Goal: Information Seeking & Learning: Learn about a topic

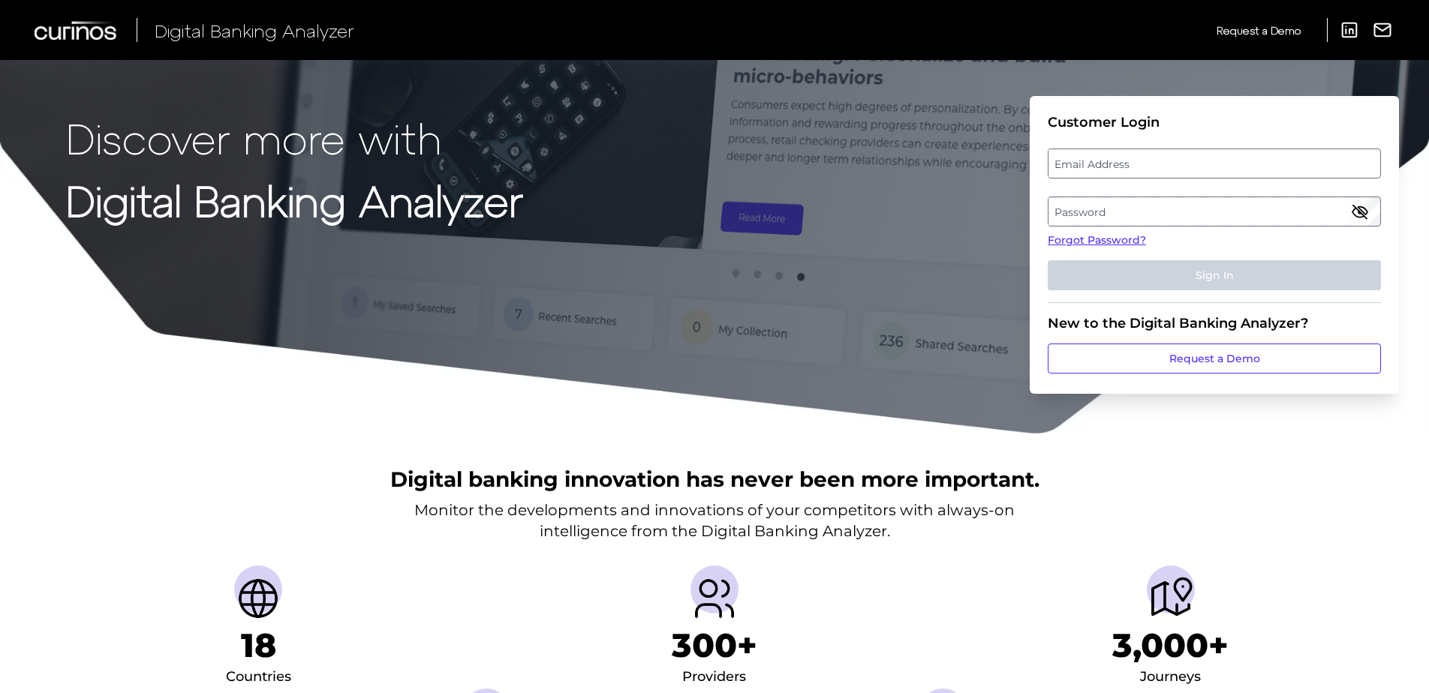
drag, startPoint x: 1230, startPoint y: 172, endPoint x: 1206, endPoint y: 161, distance: 26.5
click at [1216, 166] on label "Email Address" at bounding box center [1213, 163] width 331 height 27
click at [1216, 166] on input "email" at bounding box center [1214, 164] width 333 height 30
click at [1206, 161] on input "Email Address" at bounding box center [1214, 164] width 333 height 30
type input "[EMAIL_ADDRESS][PERSON_NAME][DOMAIN_NAME]"
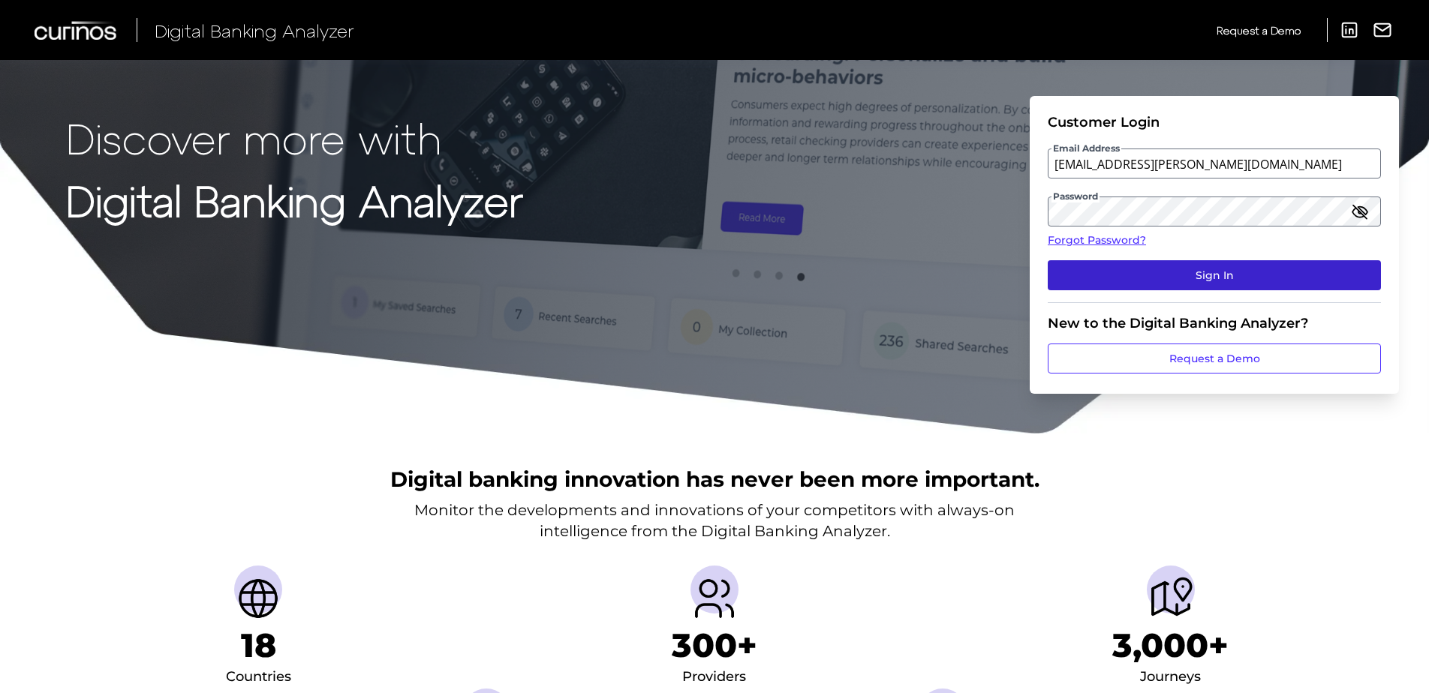
click at [1219, 272] on button "Sign In" at bounding box center [1214, 275] width 333 height 30
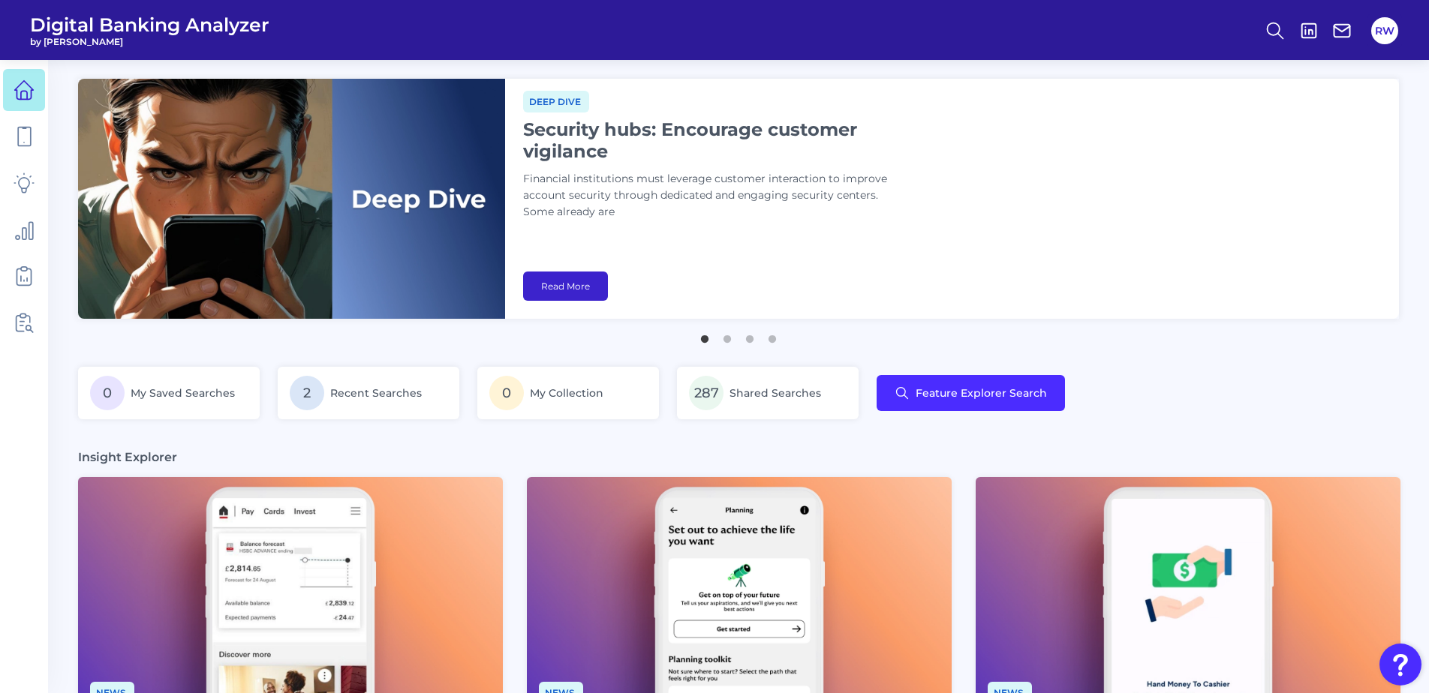
click at [597, 284] on link "Read More" at bounding box center [565, 286] width 85 height 29
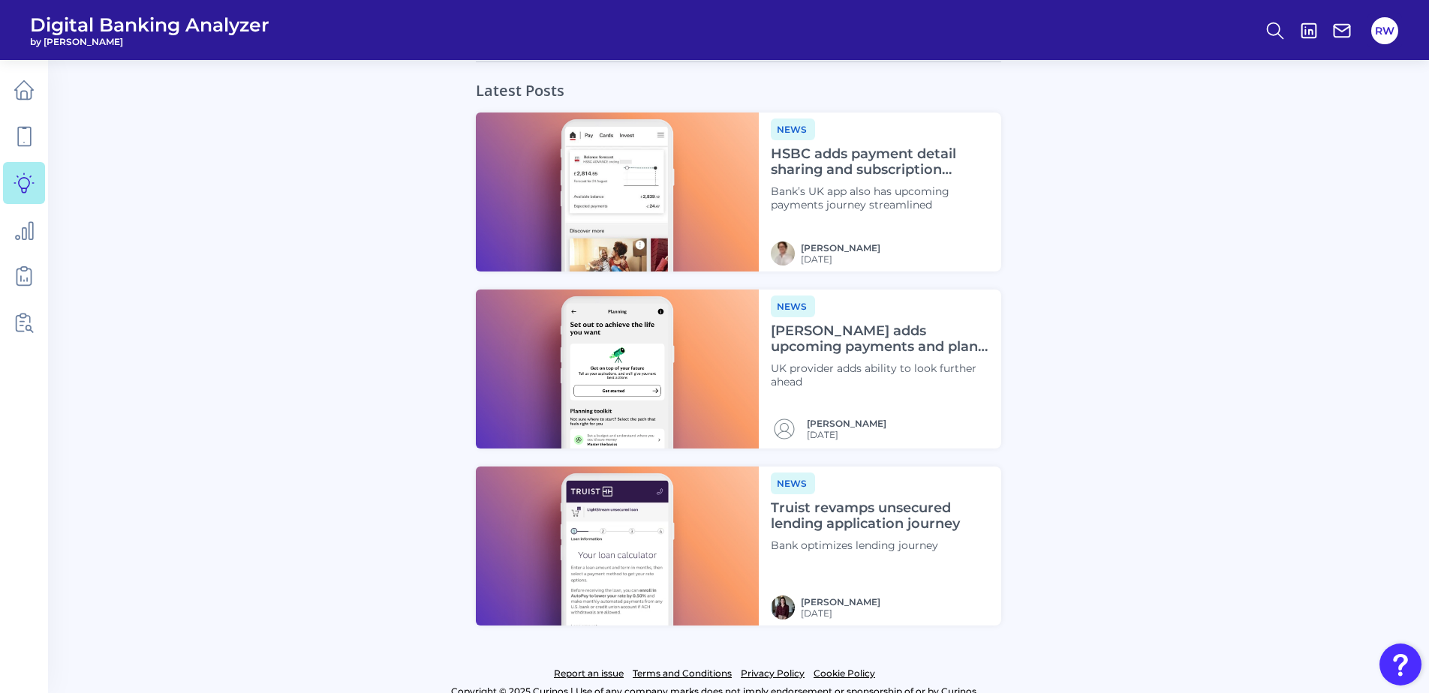
scroll to position [4830, 0]
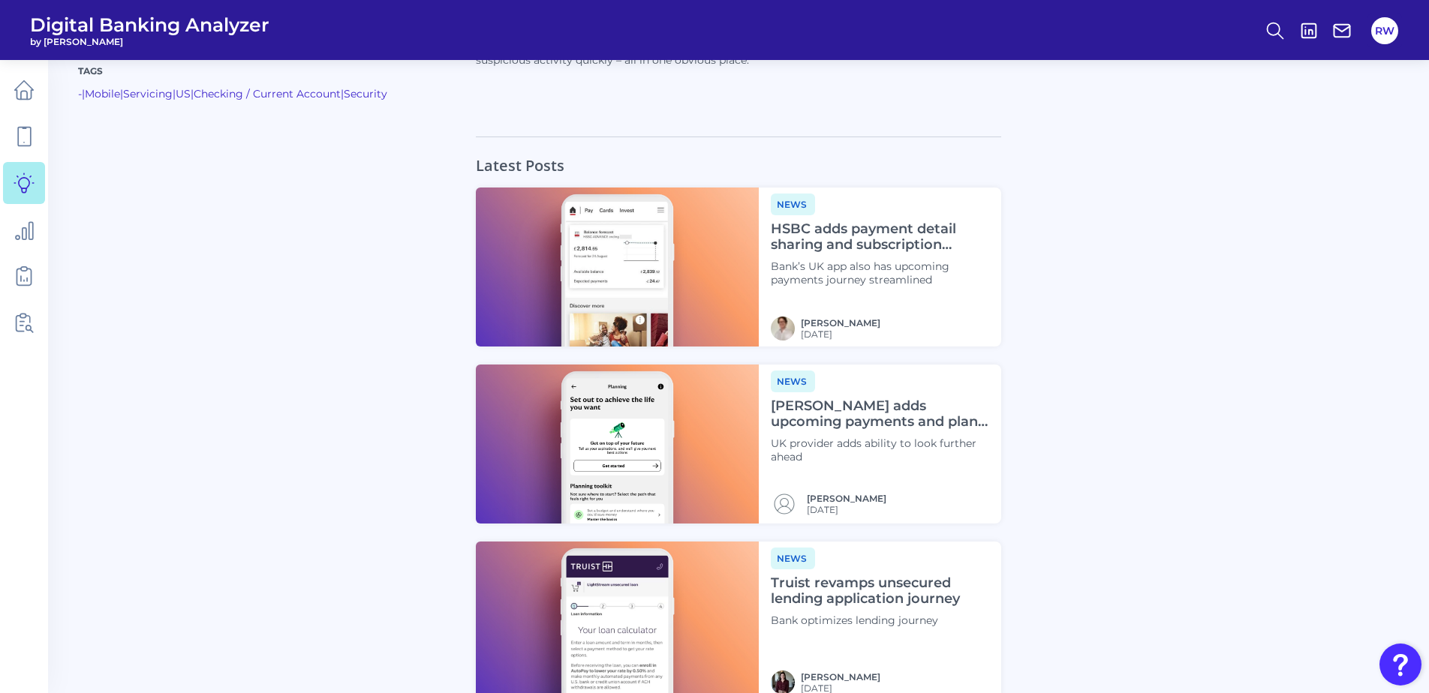
click at [915, 399] on h4 "[PERSON_NAME] adds upcoming payments and plan features" at bounding box center [880, 415] width 218 height 32
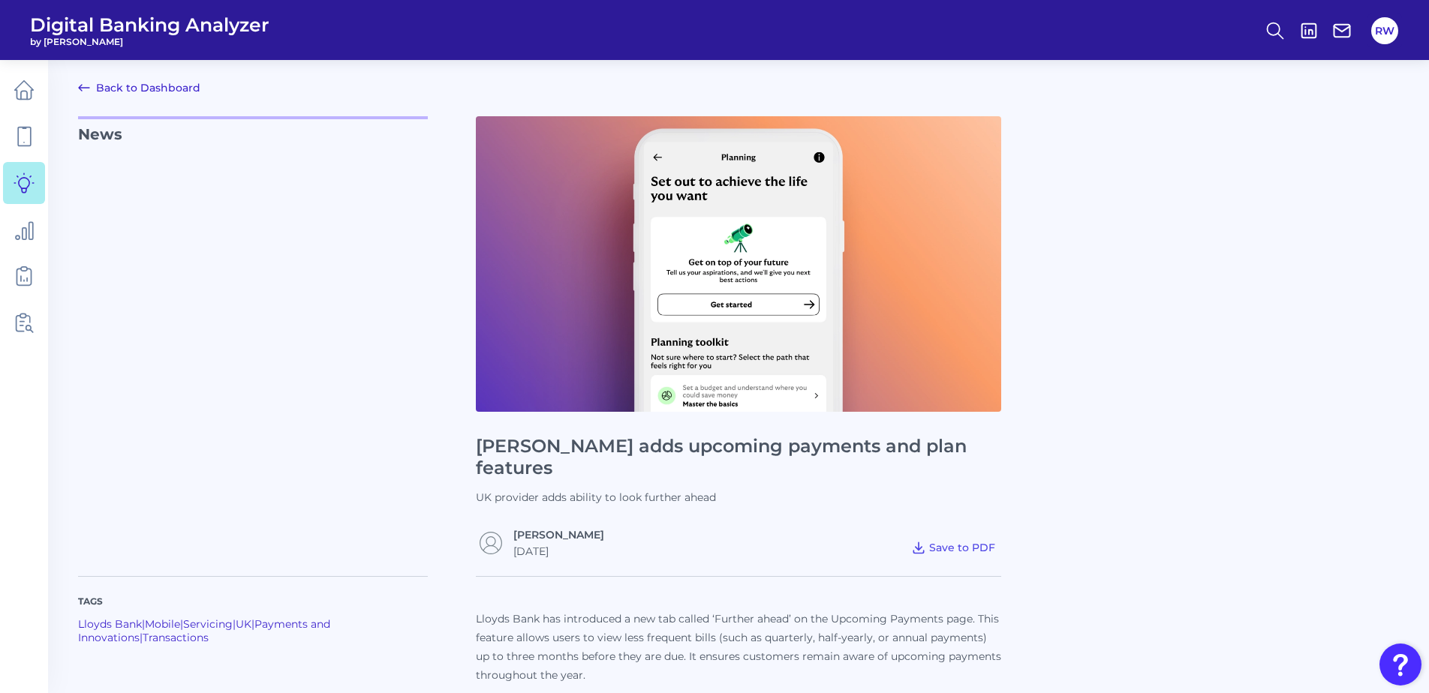
click at [158, 84] on link "Back to Dashboard" at bounding box center [139, 88] width 122 height 18
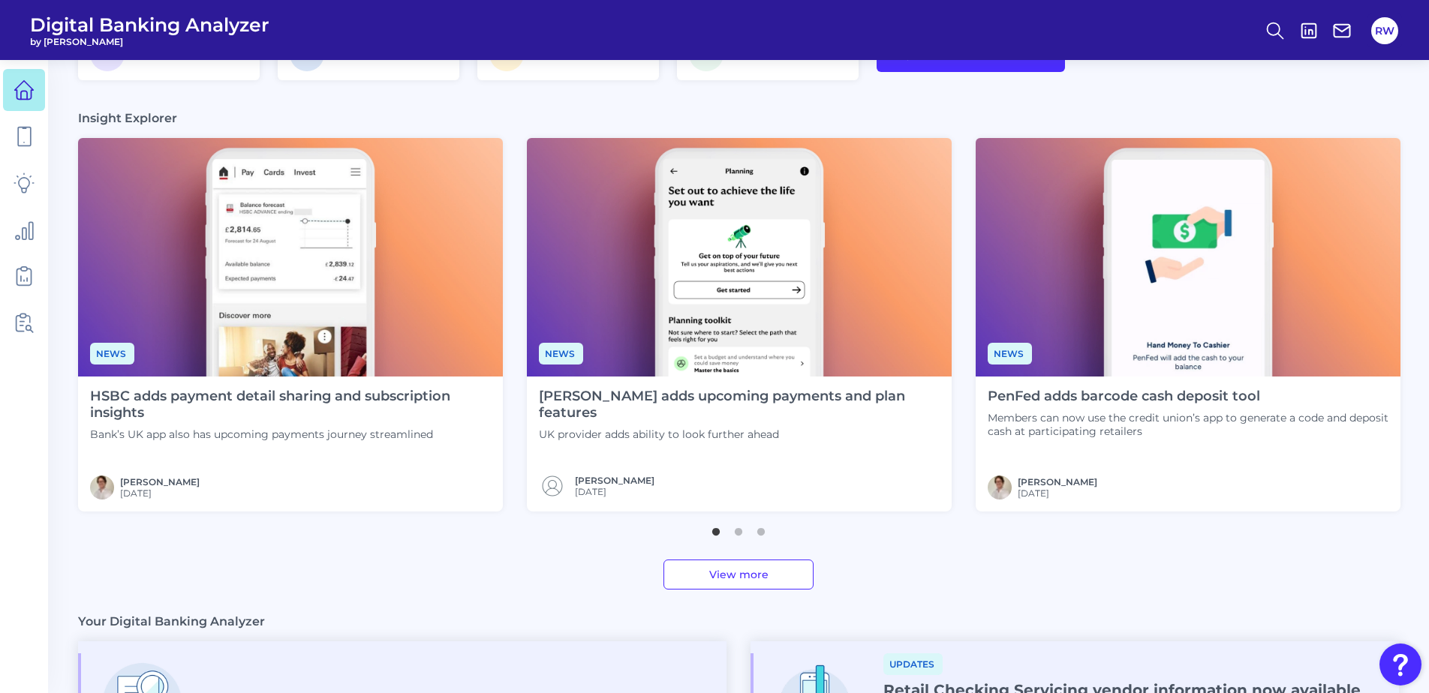
scroll to position [375, 0]
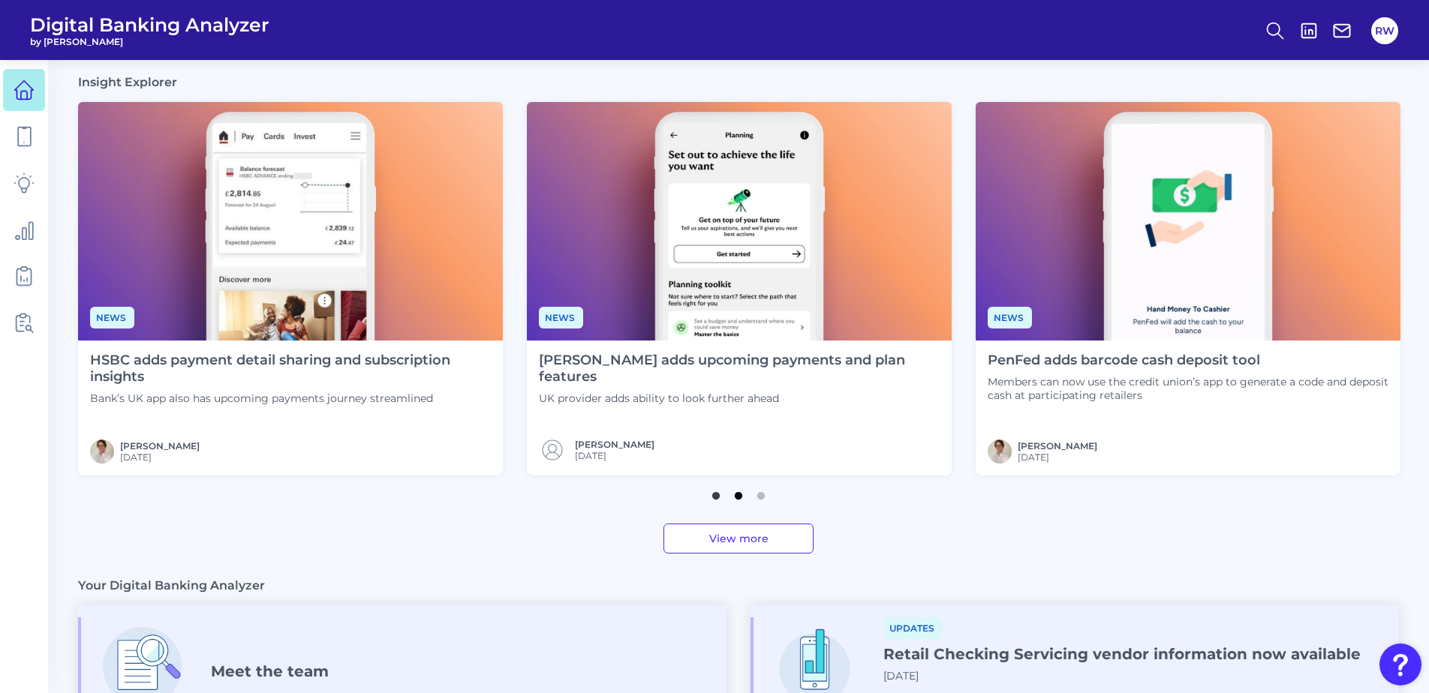
click at [736, 500] on button "2" at bounding box center [738, 492] width 15 height 15
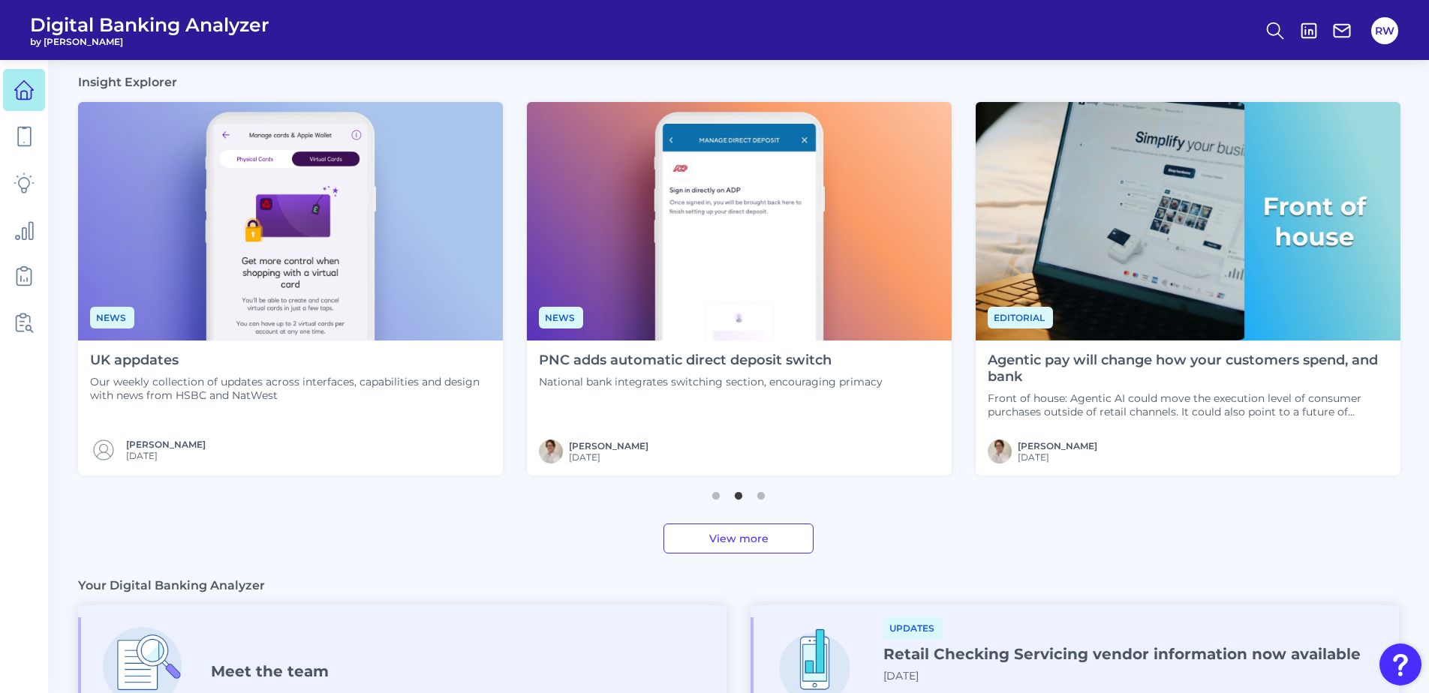
click at [172, 369] on div "UK appdates Our weekly collection of updates across interfaces, capabilities an…" at bounding box center [290, 378] width 401 height 50
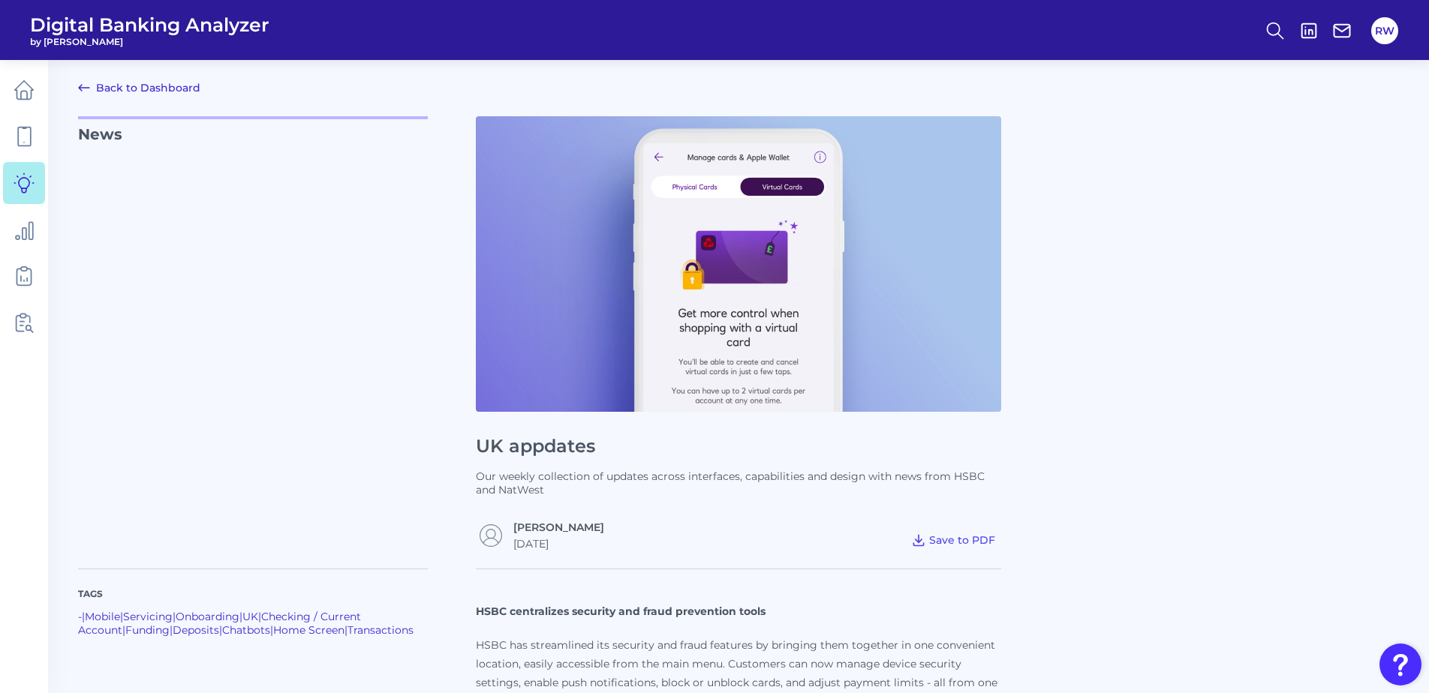
click at [98, 92] on link "Back to Dashboard" at bounding box center [139, 88] width 122 height 18
